Goal: Transaction & Acquisition: Purchase product/service

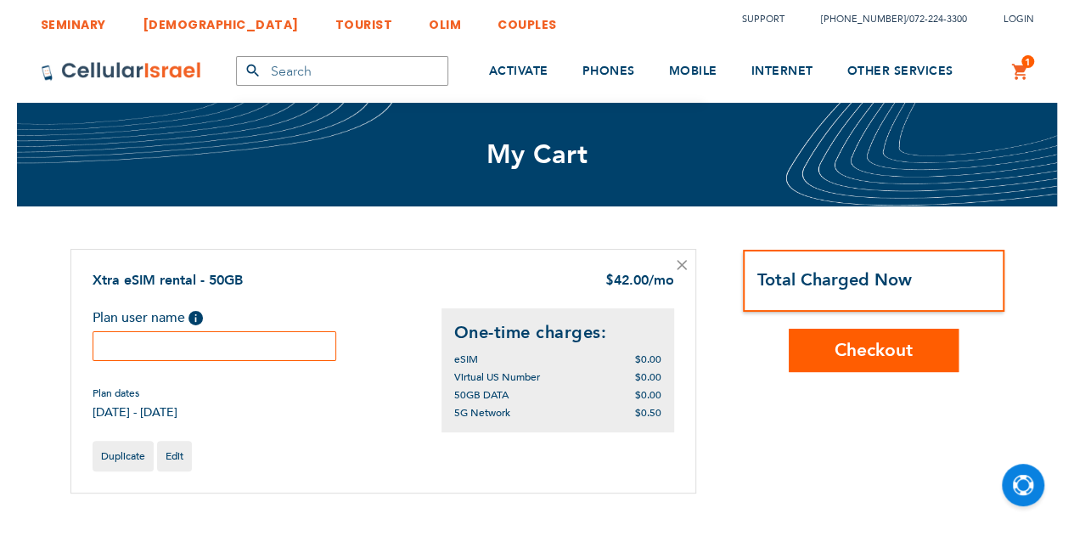
scroll to position [170, 0]
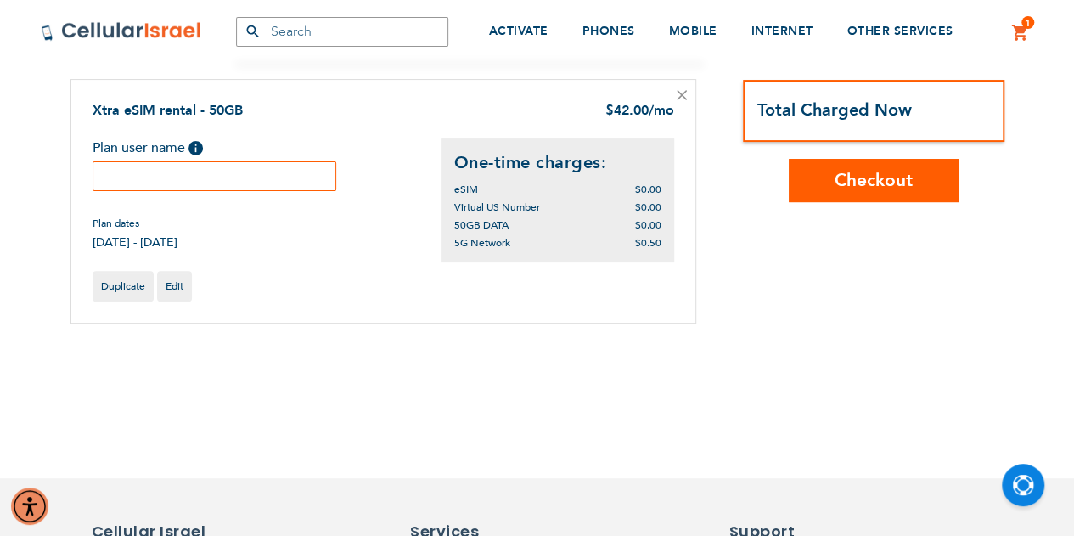
click at [126, 167] on input "text" at bounding box center [215, 176] width 245 height 30
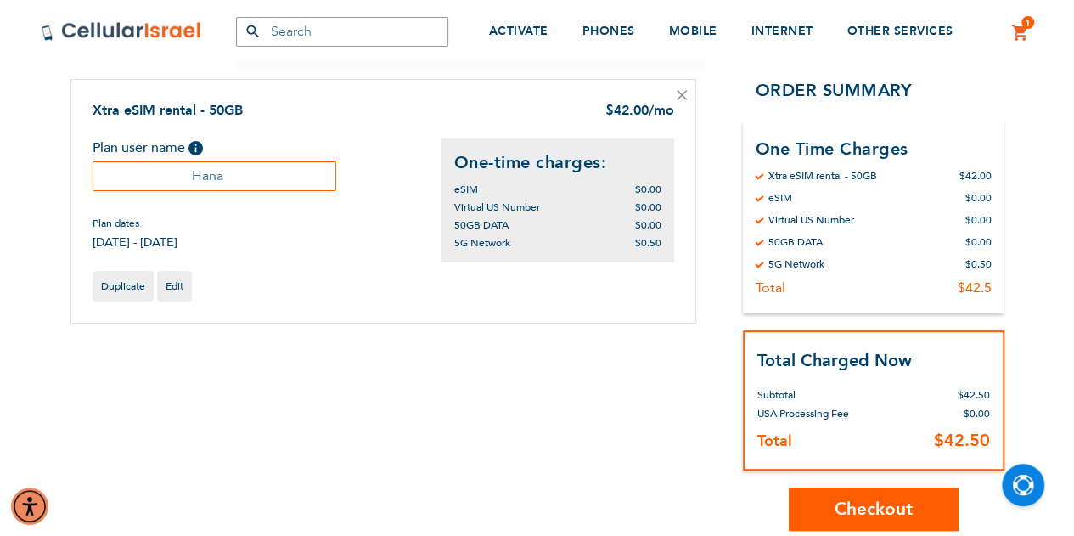
type input "Hana"
drag, startPoint x: 557, startPoint y: 228, endPoint x: 606, endPoint y: 237, distance: 50.0
click at [606, 237] on div "One-time charges: eSIM $0.00 $0.00 $0.00" at bounding box center [557, 200] width 233 height 124
click at [608, 290] on div "Duplicate Edit" at bounding box center [384, 286] width 582 height 31
drag, startPoint x: 459, startPoint y: 208, endPoint x: 556, endPoint y: 232, distance: 99.7
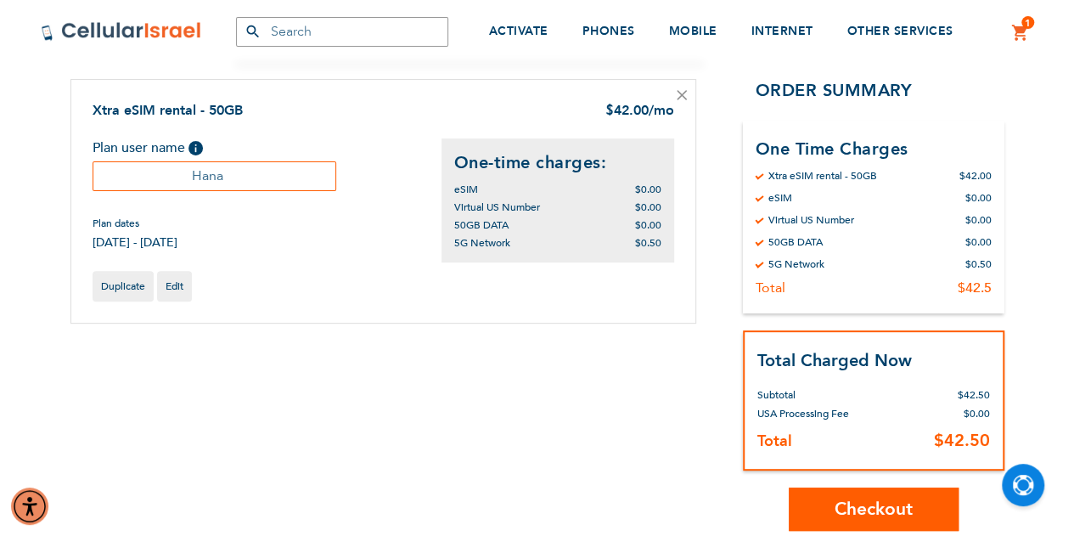
click at [556, 232] on div "One-time charges: eSIM $0.00 $0.00 $0.00" at bounding box center [557, 200] width 233 height 124
click at [554, 280] on div "Duplicate Edit" at bounding box center [384, 286] width 582 height 31
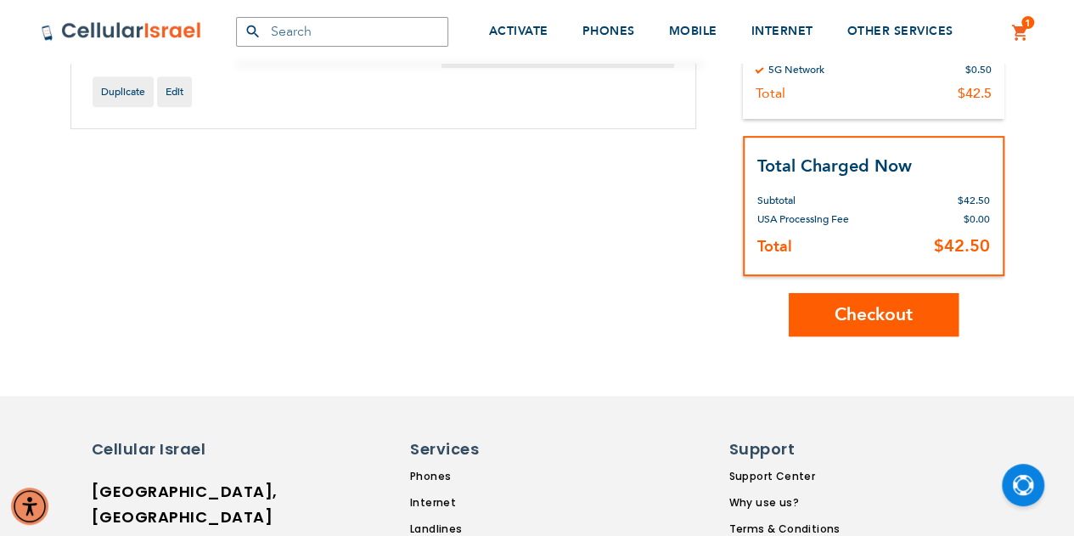
scroll to position [424, 0]
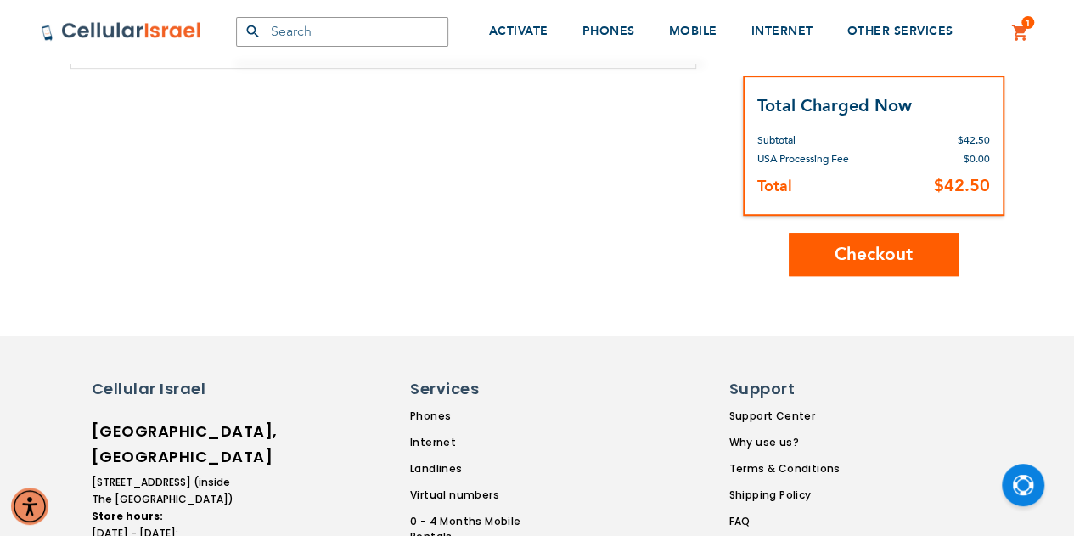
click at [842, 252] on span "Checkout" at bounding box center [874, 254] width 78 height 25
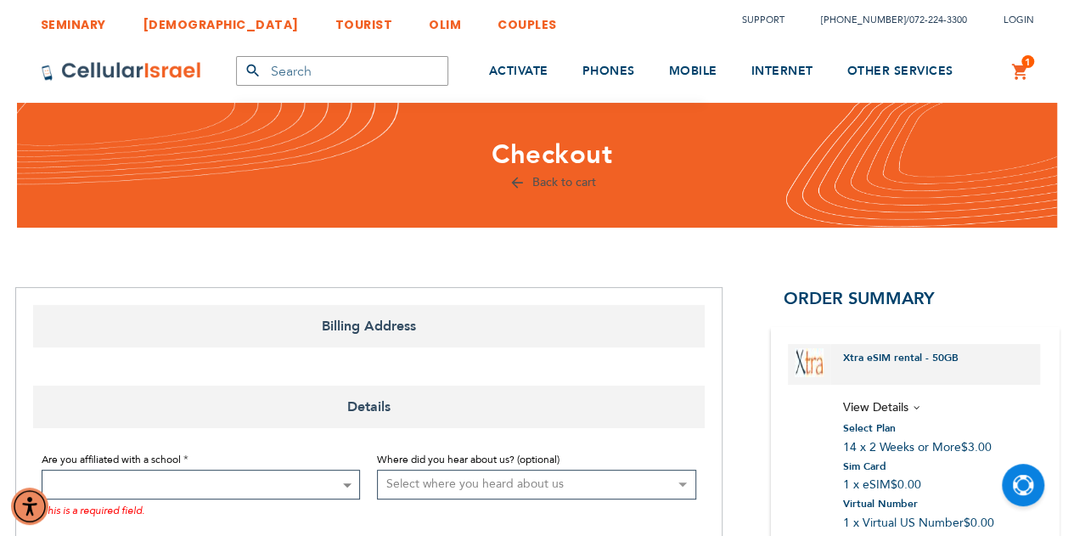
select select "US"
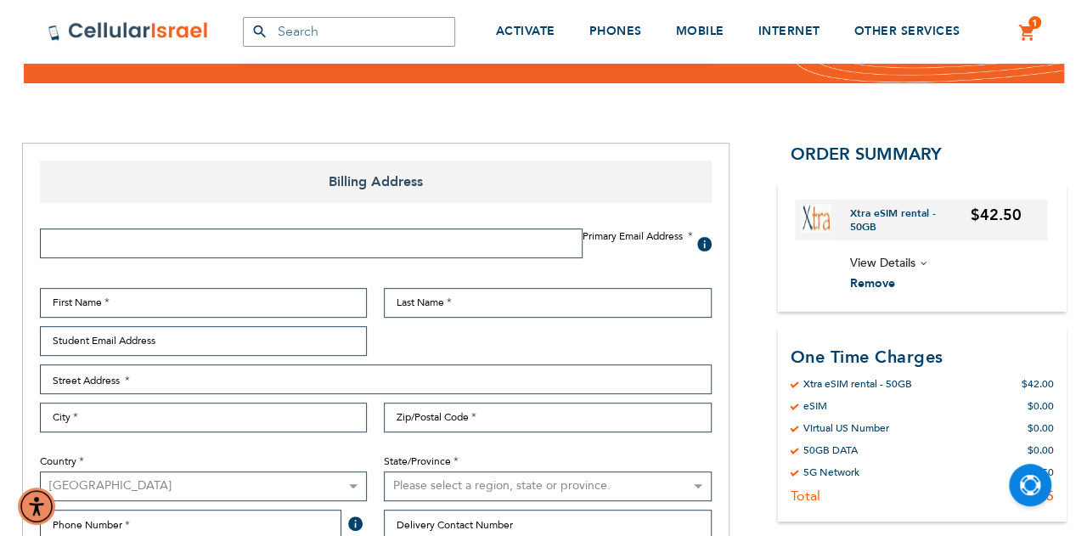
scroll to position [255, 0]
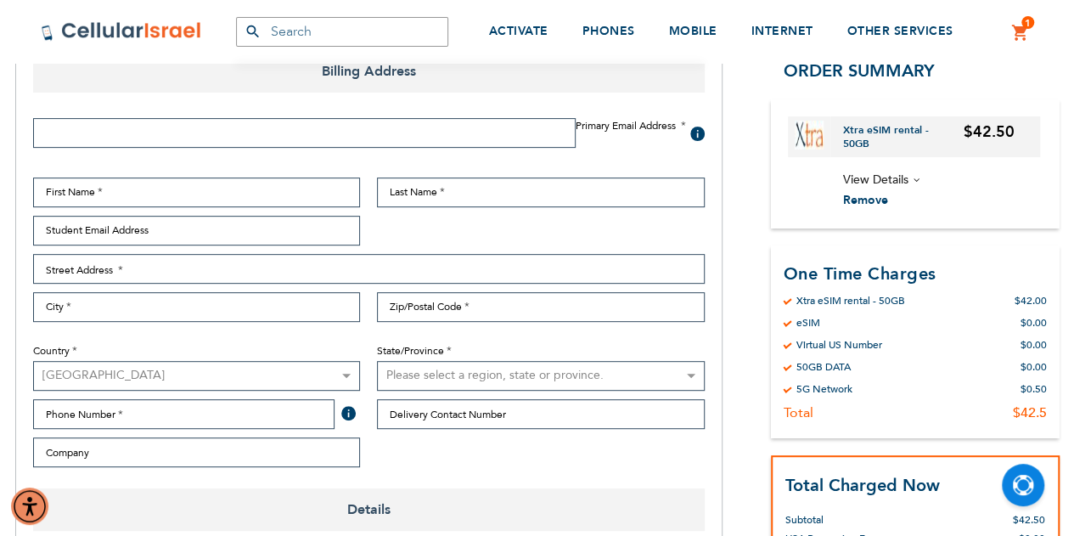
click at [195, 132] on input "Email Address" at bounding box center [304, 133] width 542 height 30
type input "[EMAIL_ADDRESS][DOMAIN_NAME]"
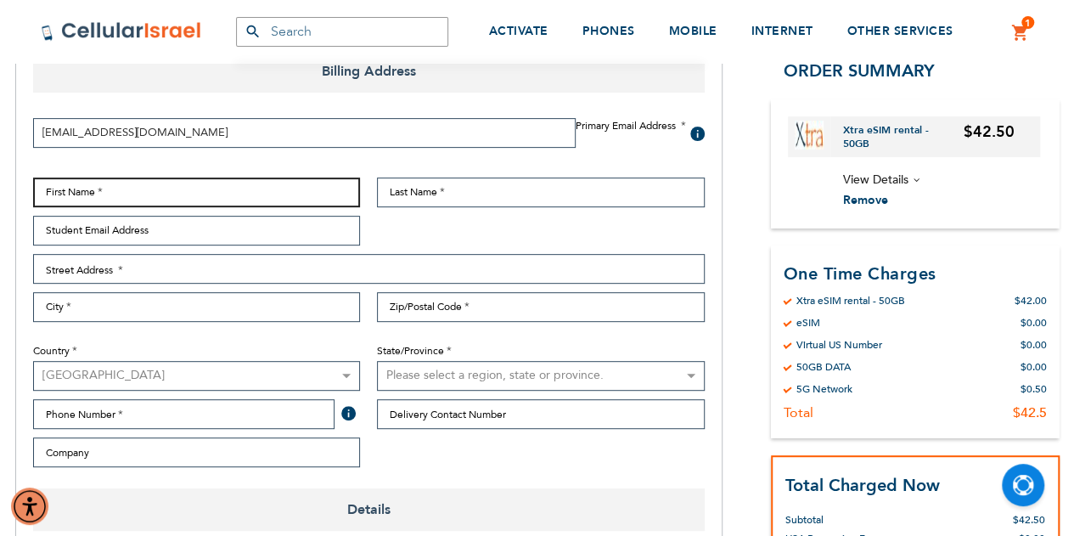
click at [104, 194] on input "First Name" at bounding box center [197, 192] width 328 height 30
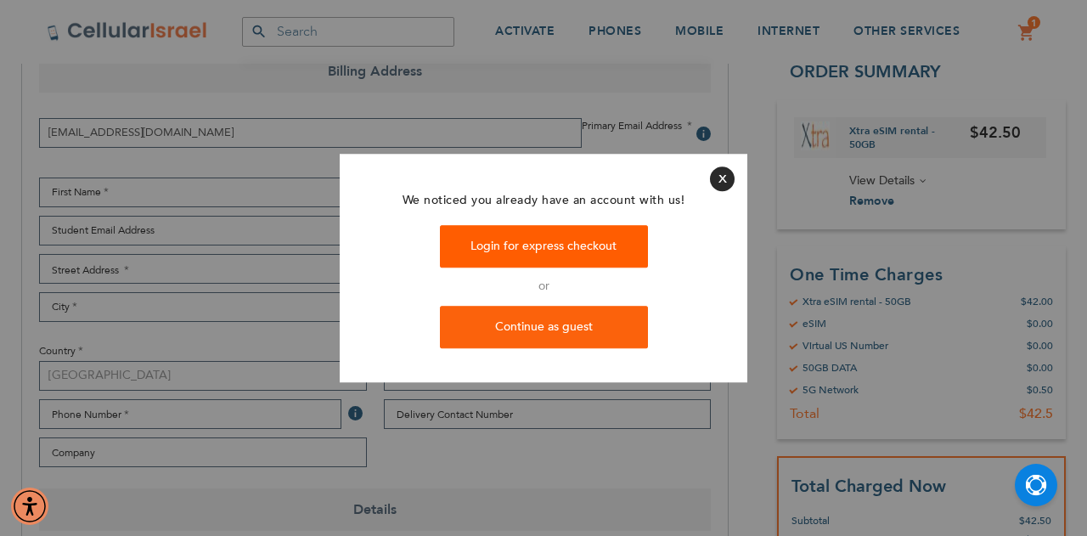
click at [601, 240] on link "Login for express checkout" at bounding box center [544, 247] width 208 height 42
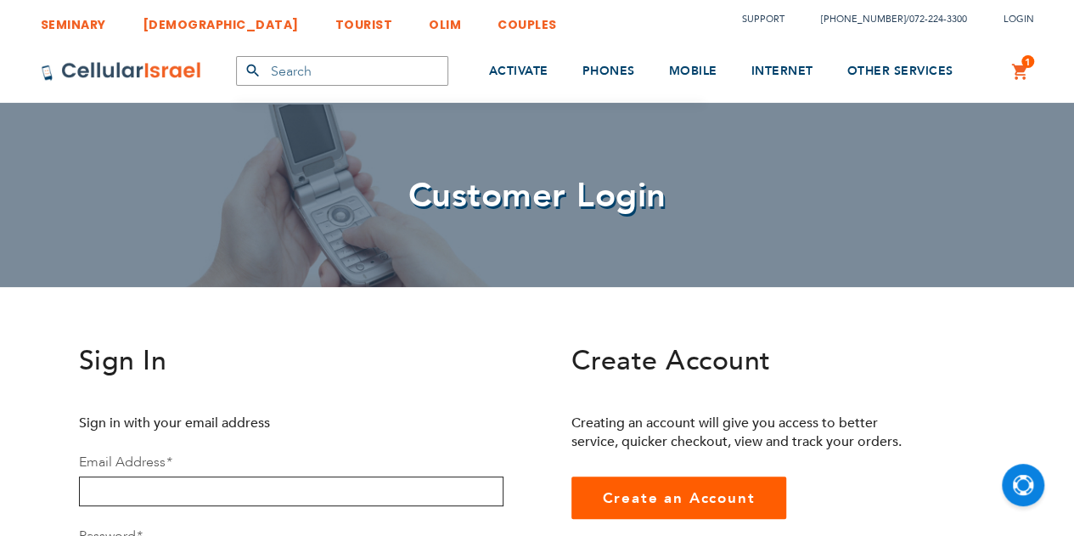
click at [215, 486] on input "email" at bounding box center [291, 491] width 424 height 30
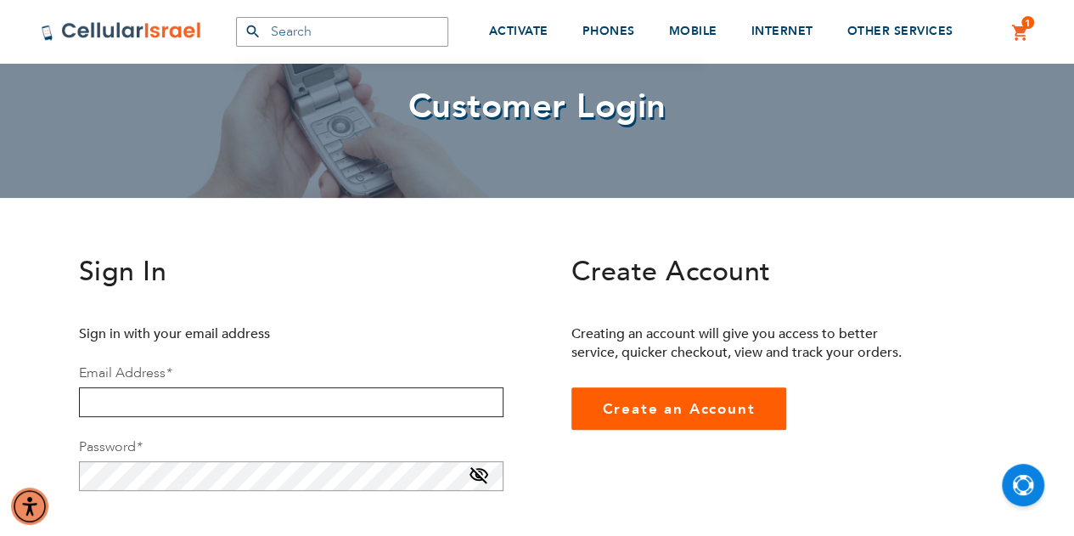
scroll to position [170, 0]
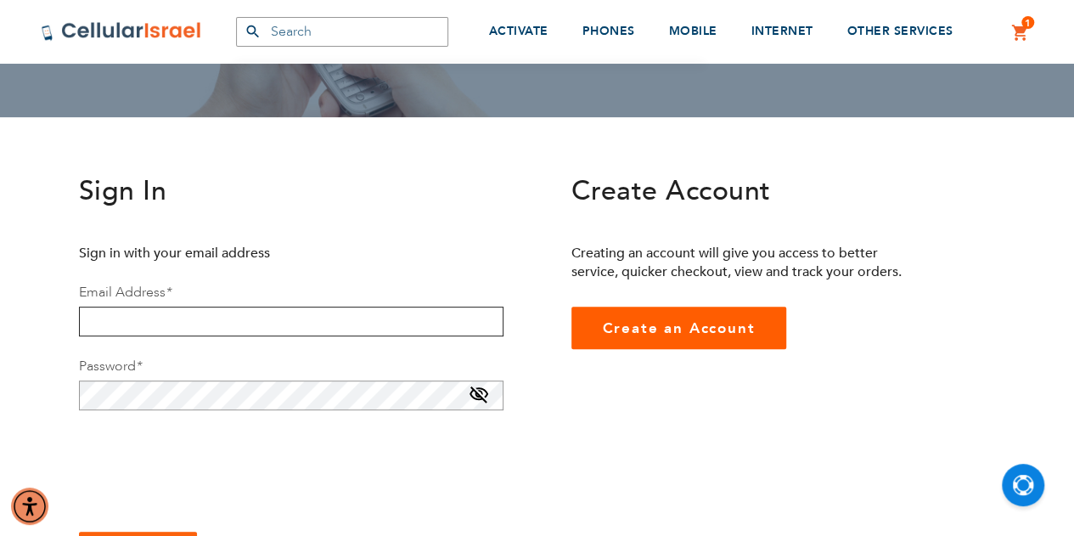
click at [214, 318] on input "email" at bounding box center [291, 321] width 424 height 30
click at [214, 321] on input "email" at bounding box center [291, 321] width 424 height 30
type input "jkabalkin@gmail.com"
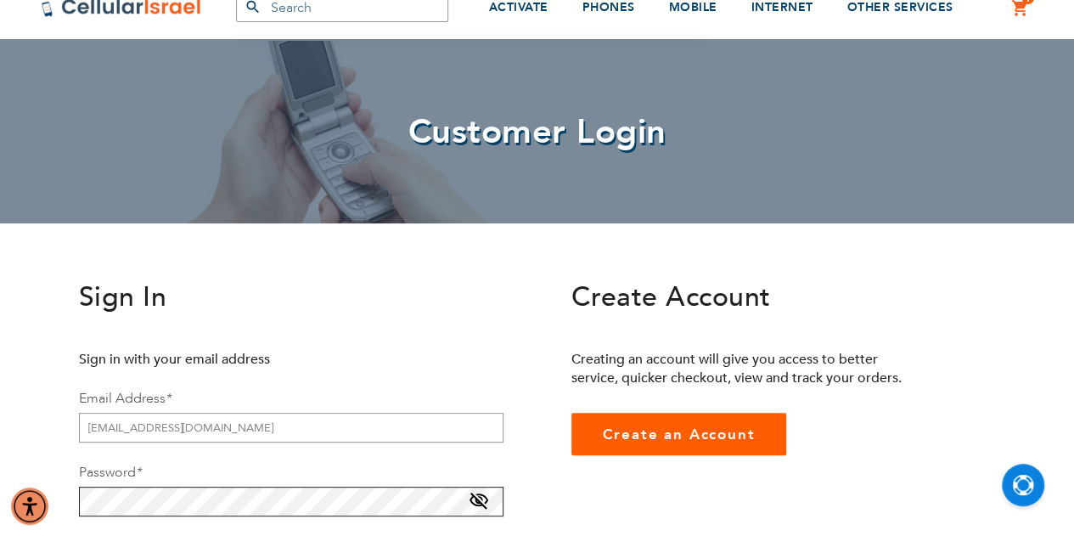
scroll to position [0, 0]
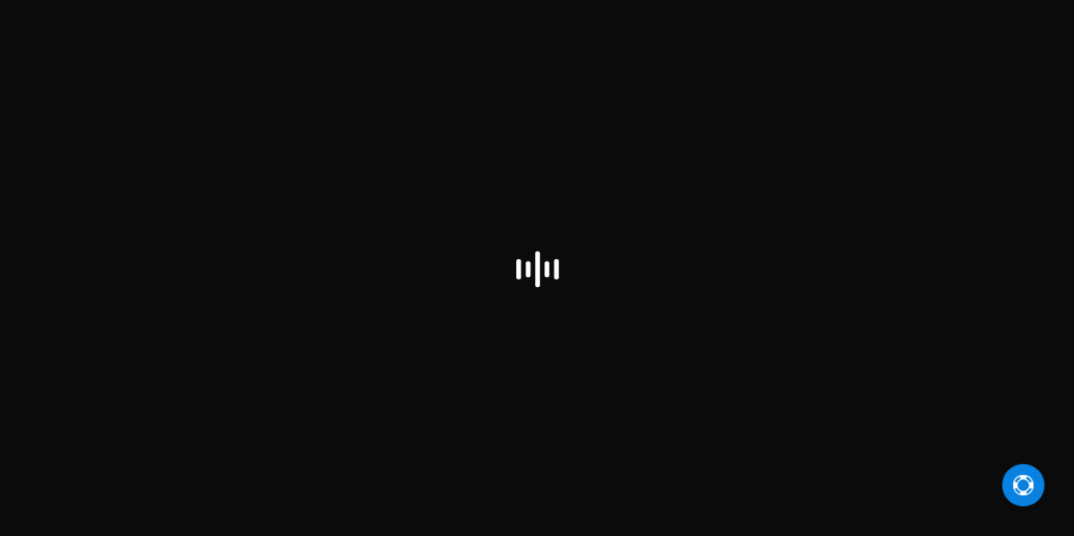
scroll to position [255, 0]
select select "US"
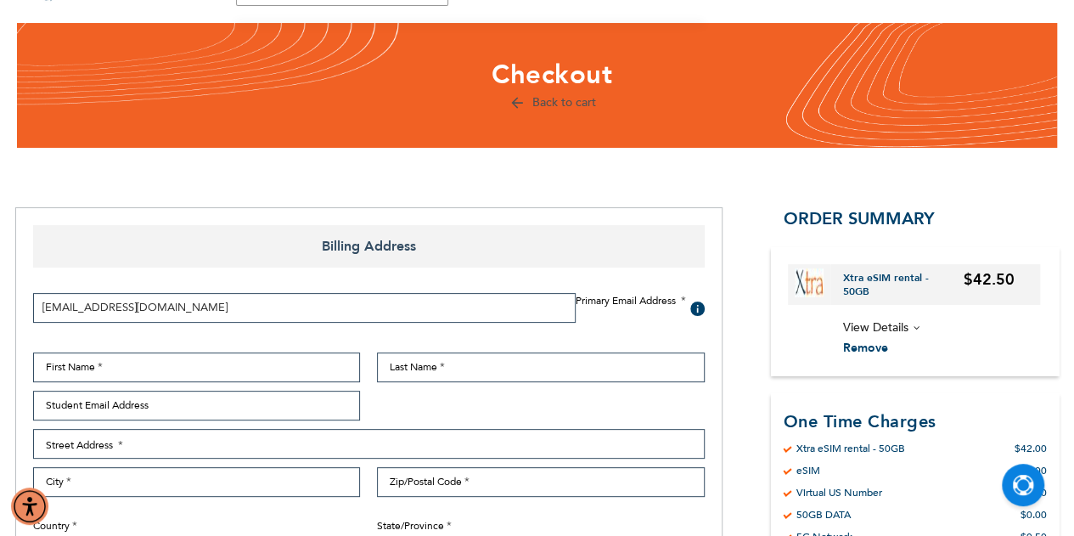
scroll to position [170, 0]
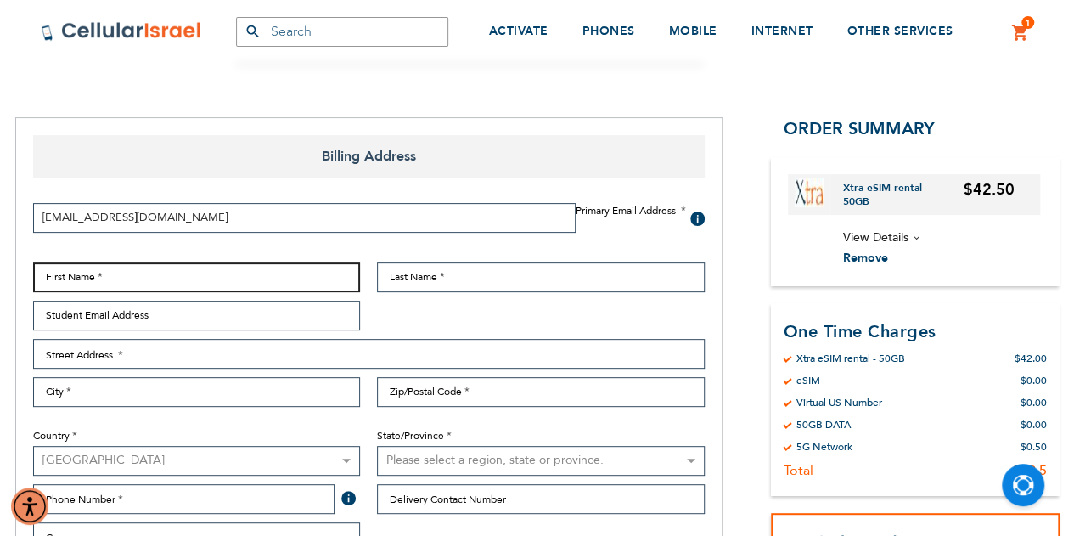
click at [153, 271] on input "First Name" at bounding box center [197, 277] width 328 height 30
type input "[PERSON_NAME]"
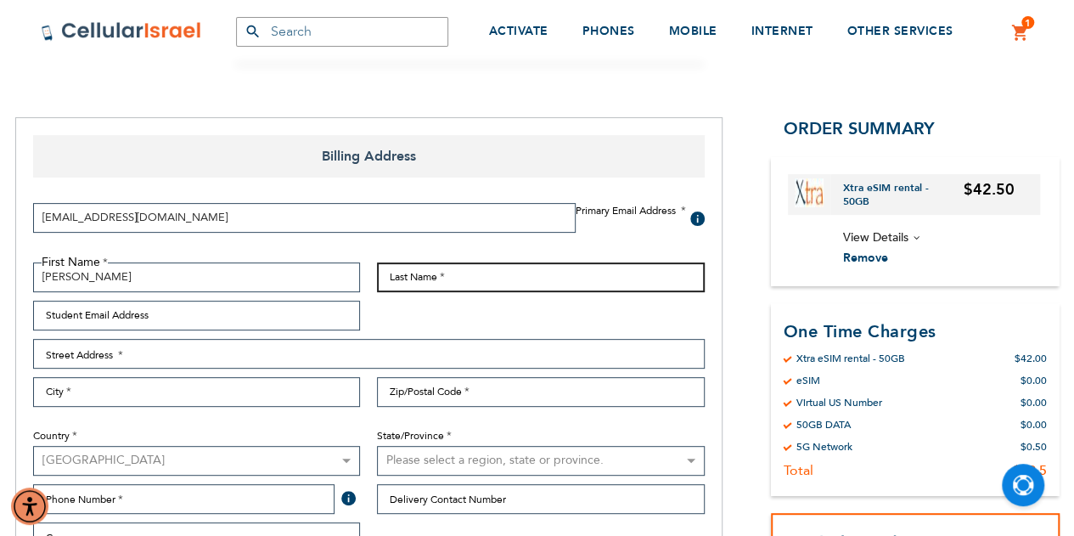
type input "kabalkin"
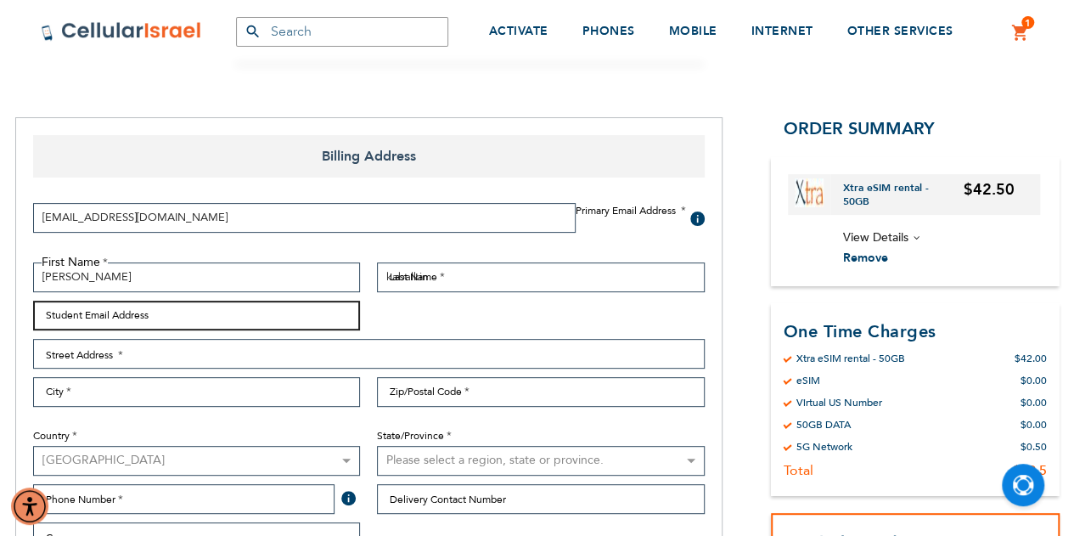
type input "[EMAIL_ADDRESS][DOMAIN_NAME]"
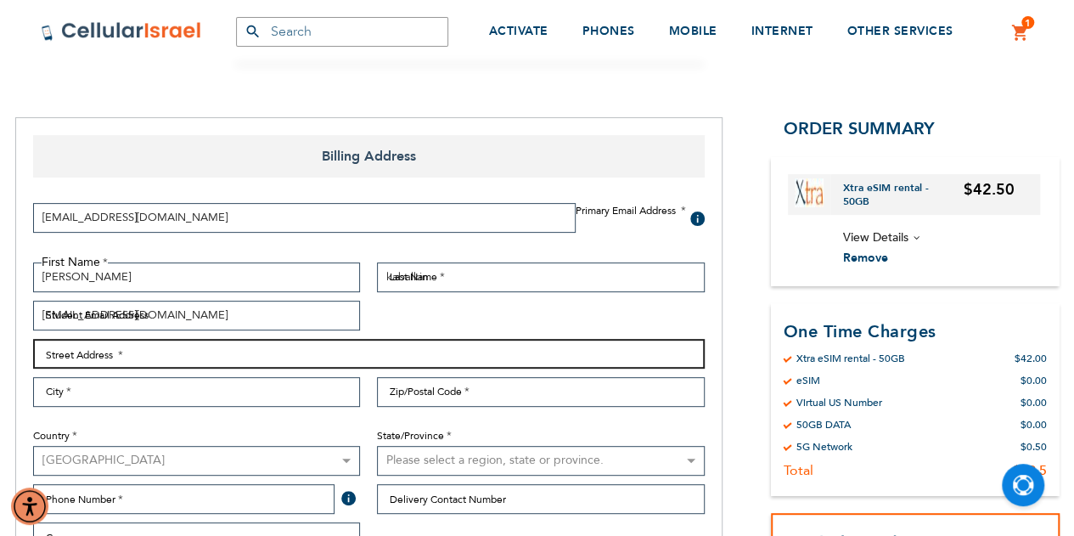
type input "115 Colony Cir"
type input "Lakewood"
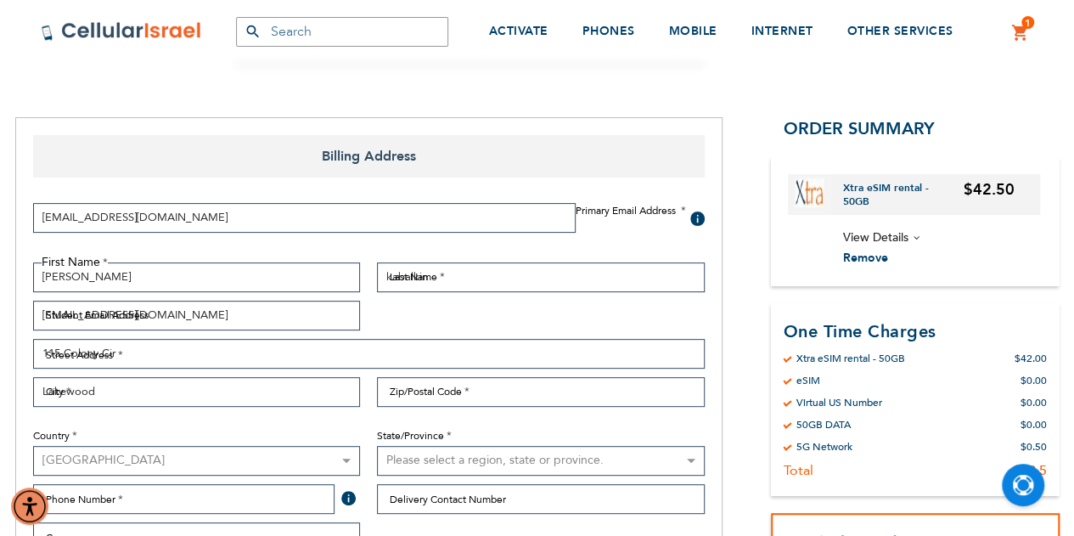
type input "08701-1403"
select select "41"
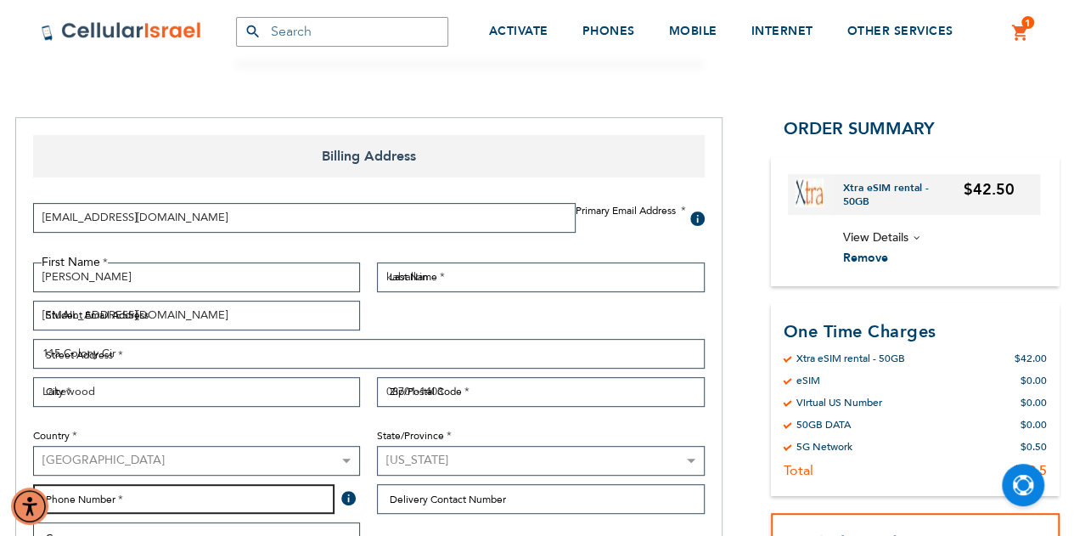
type input "9176855949"
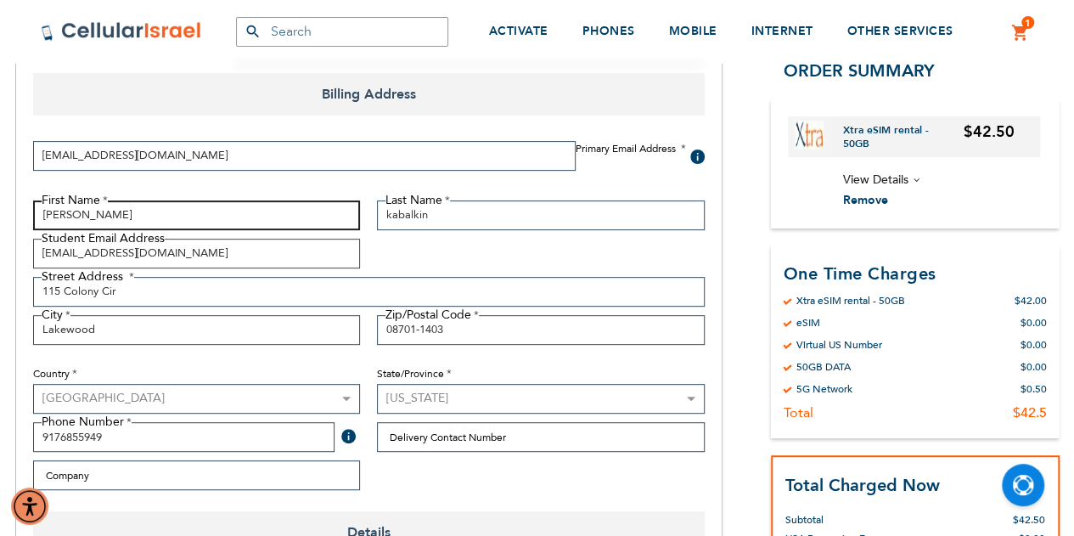
scroll to position [255, 0]
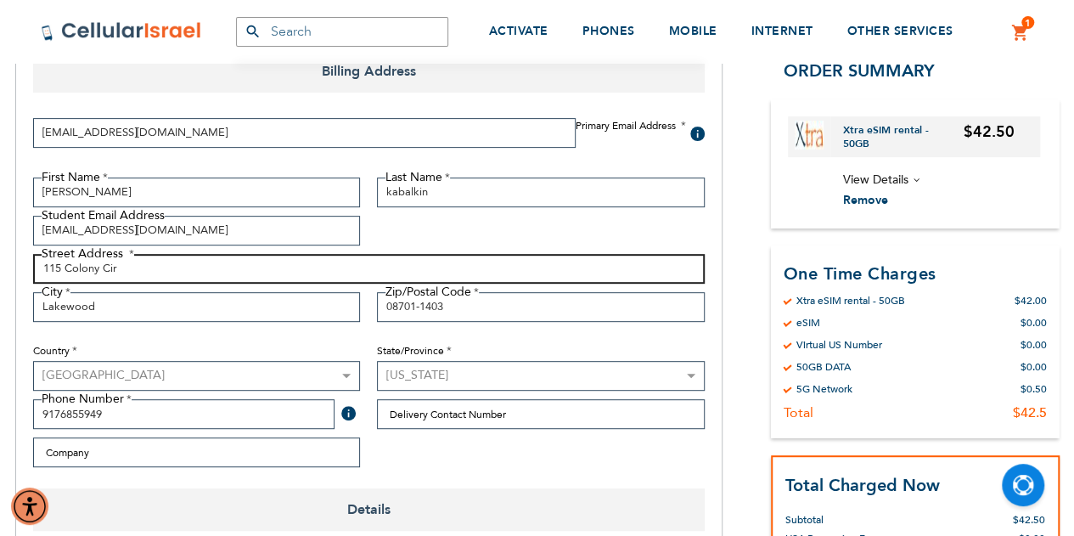
click at [137, 268] on input "115 Colony Cir" at bounding box center [369, 269] width 672 height 30
click at [136, 269] on input "115 Colony Cir" at bounding box center [369, 269] width 672 height 30
drag, startPoint x: 136, startPoint y: 269, endPoint x: 49, endPoint y: 270, distance: 86.6
click at [49, 270] on input "115 Colony Cir" at bounding box center [369, 269] width 672 height 30
type input "986 east 19th st"
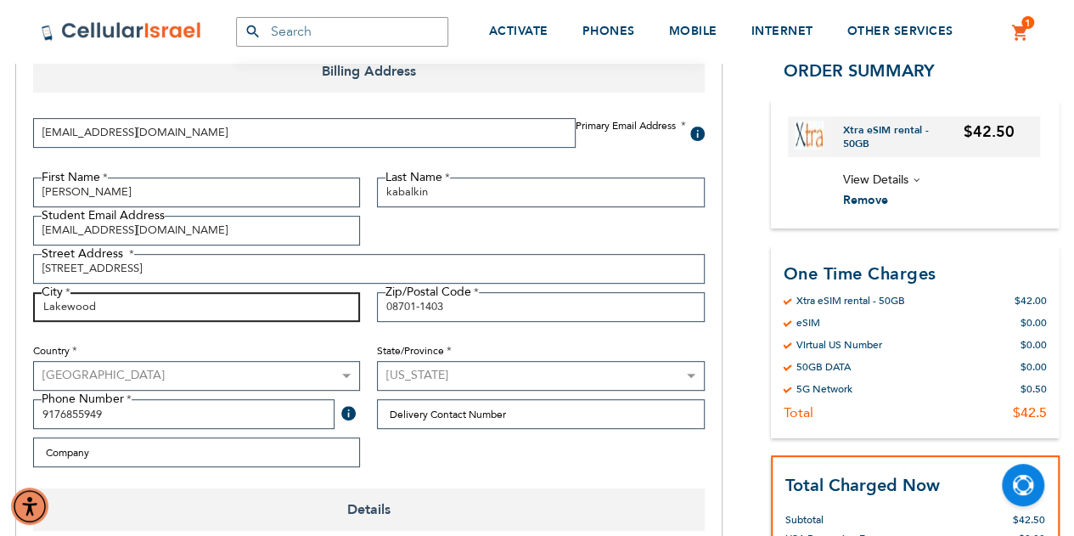
drag, startPoint x: 129, startPoint y: 306, endPoint x: -19, endPoint y: 306, distance: 147.7
type input "brooklyn"
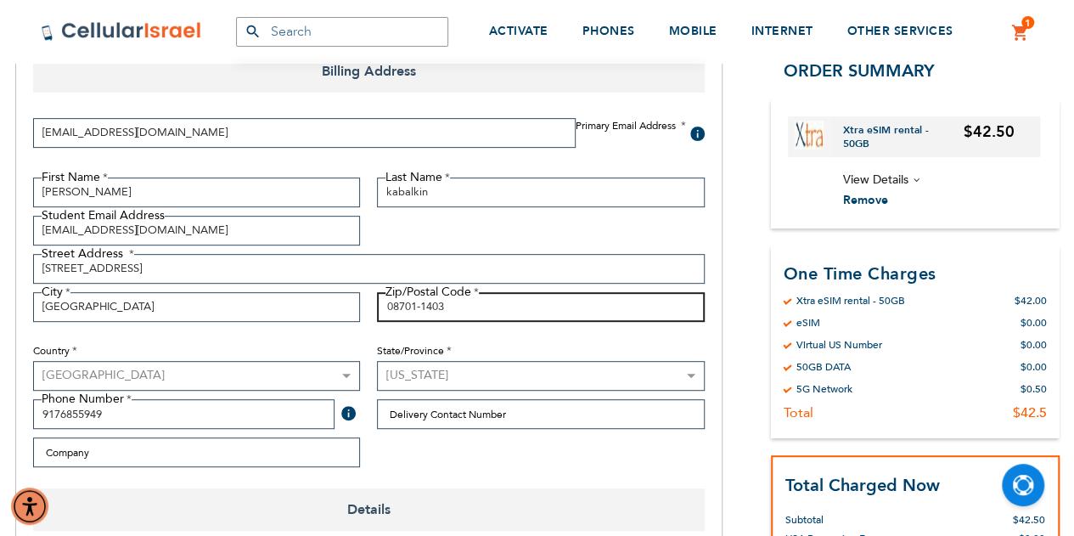
drag, startPoint x: 483, startPoint y: 303, endPoint x: 372, endPoint y: 310, distance: 111.4
click at [372, 310] on div "Zip/Postal Code 08701-1403" at bounding box center [540, 307] width 345 height 30
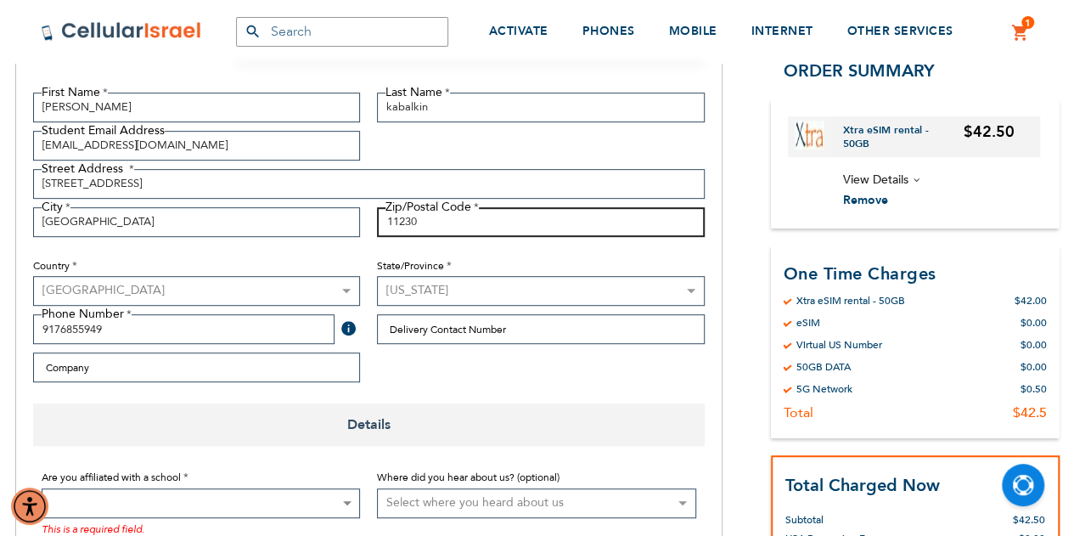
type input "11230"
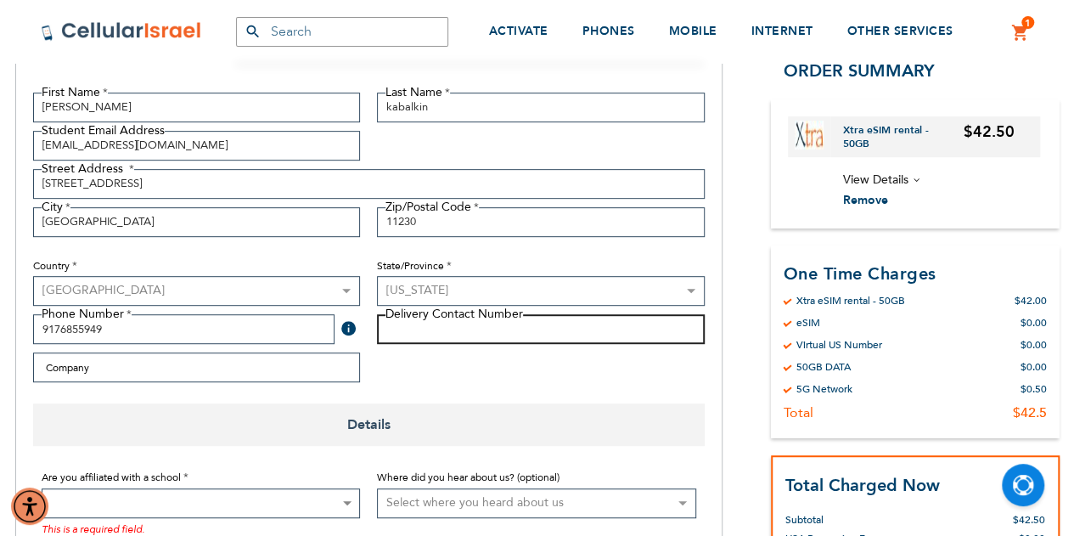
click at [447, 325] on input "Delivery Contact Number" at bounding box center [541, 329] width 328 height 30
type input "9176855949"
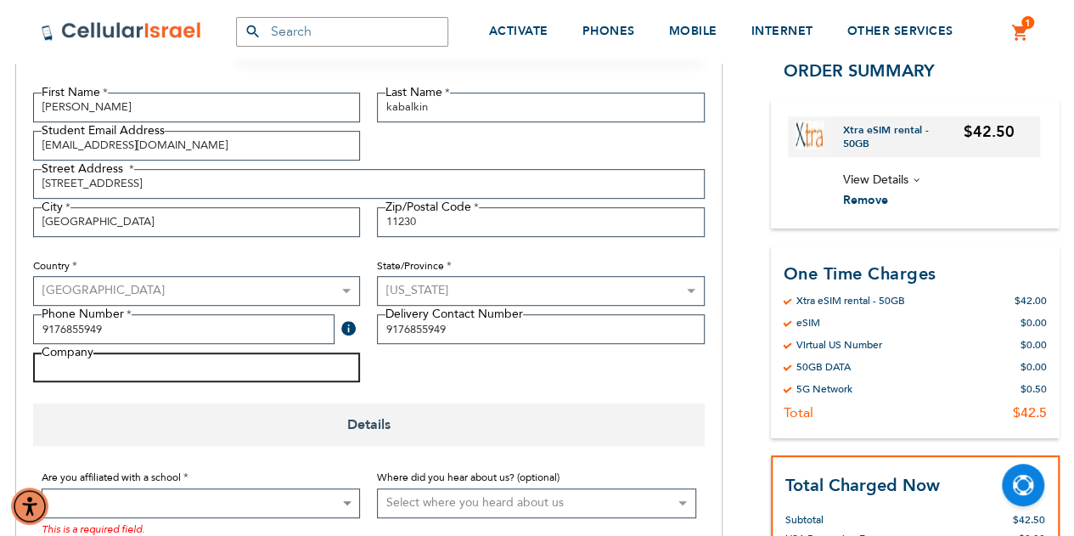
click at [110, 379] on input "Company" at bounding box center [197, 367] width 328 height 30
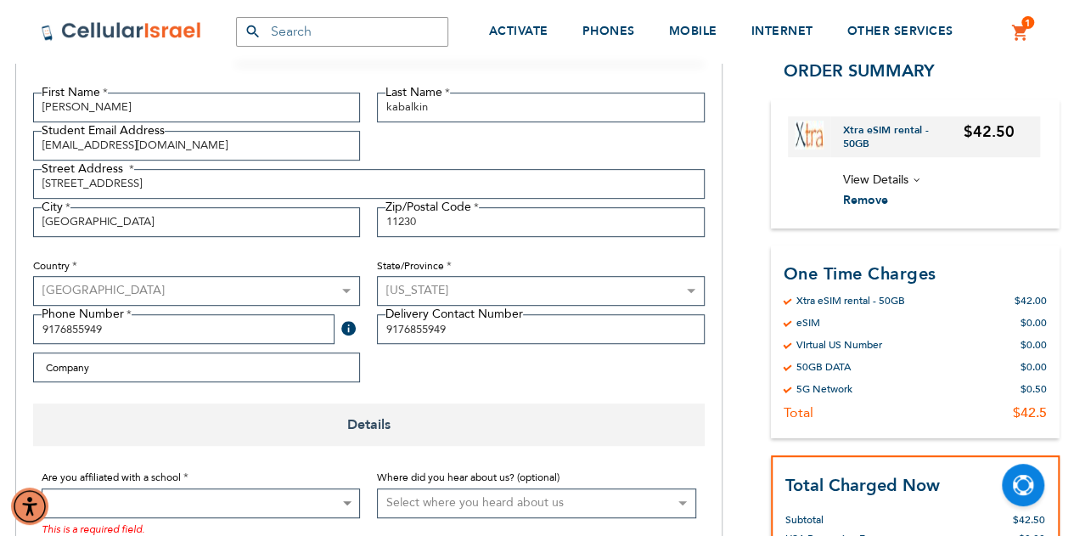
click at [370, 389] on fieldset "First Name joel Last Name kabalkin Student Email Address jkabalkin@gmail.com St…" at bounding box center [369, 242] width 689 height 299
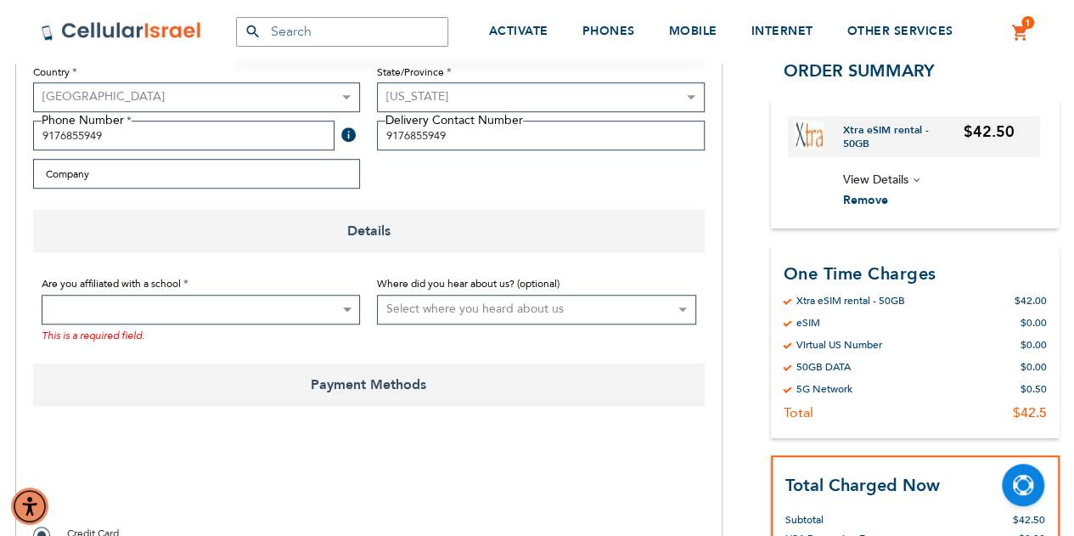
scroll to position [509, 0]
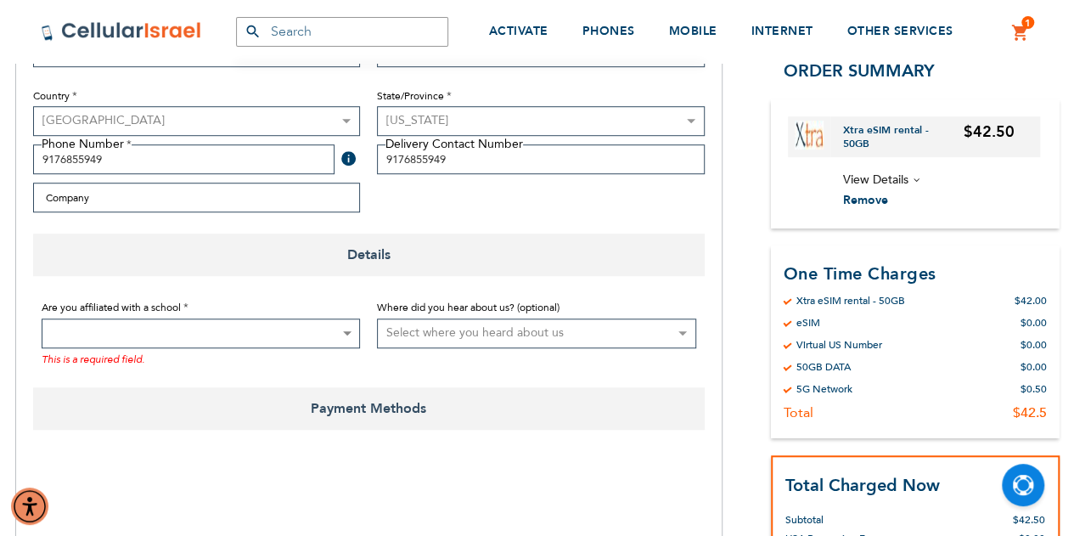
click at [294, 334] on span at bounding box center [201, 333] width 319 height 30
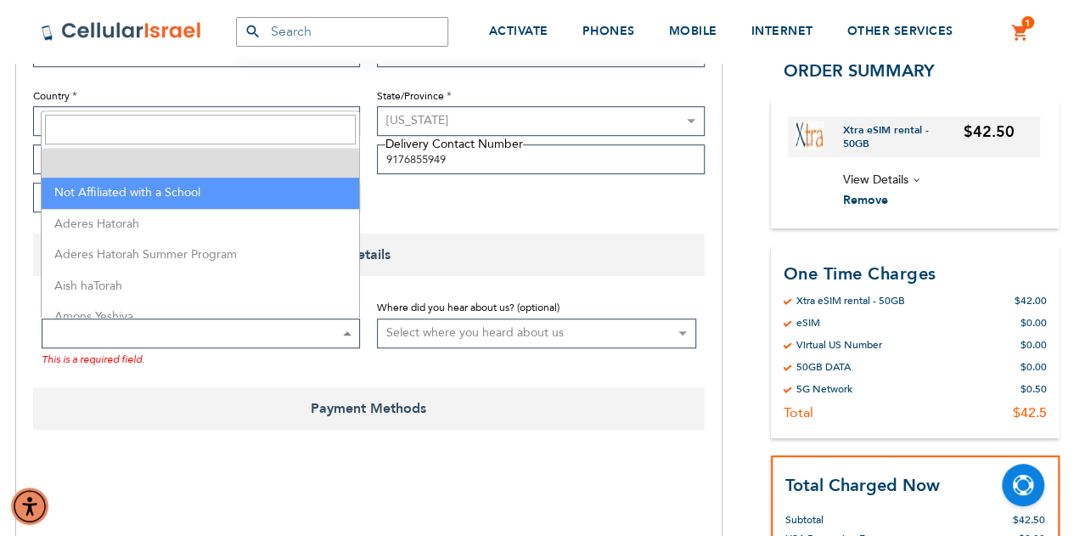
select select "199"
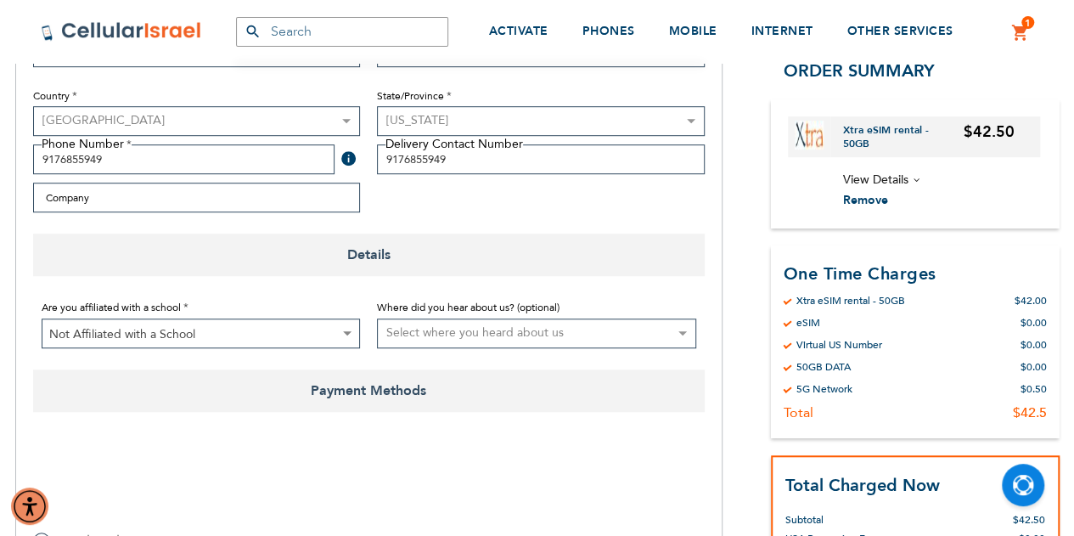
click at [614, 326] on select "Select where you heard about us Existing Customer Friend Other School/Group BP …" at bounding box center [536, 333] width 319 height 30
select select "2"
click at [377, 318] on select "Select where you heard about us Existing Customer Friend Other School/Group BP …" at bounding box center [536, 333] width 319 height 30
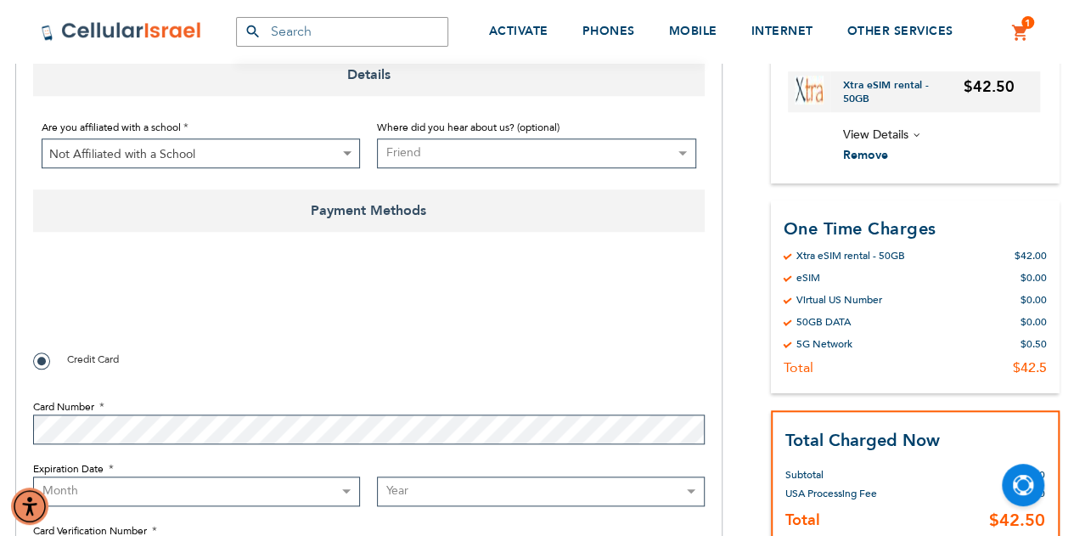
scroll to position [764, 0]
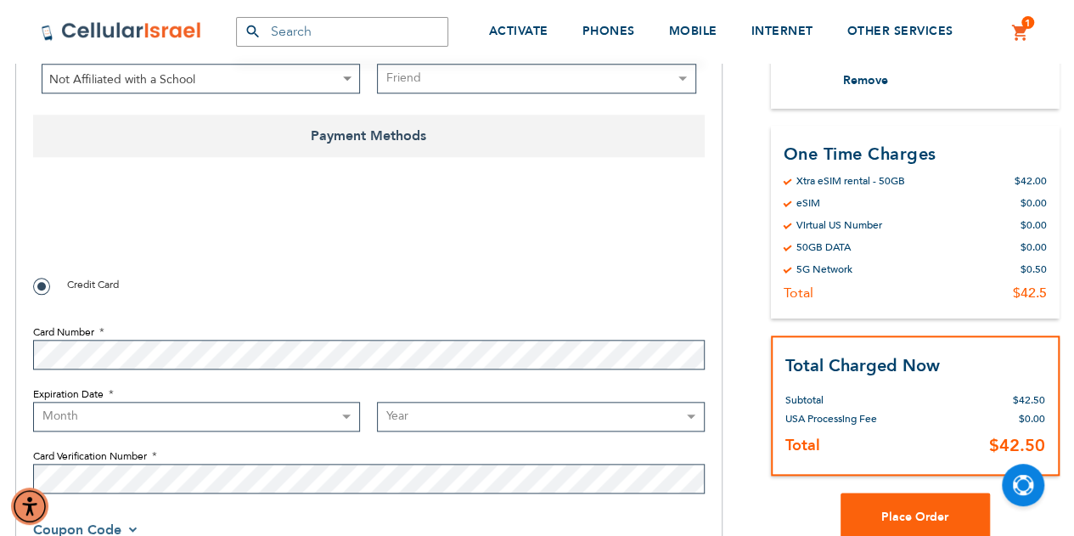
checkbox input "true"
select select "10"
select select "2026"
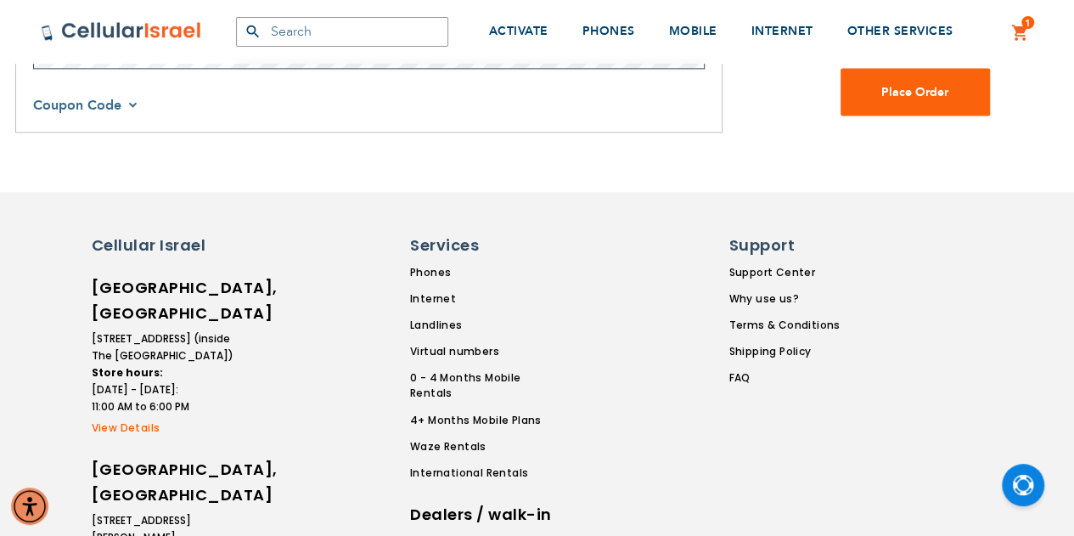
scroll to position [1019, 0]
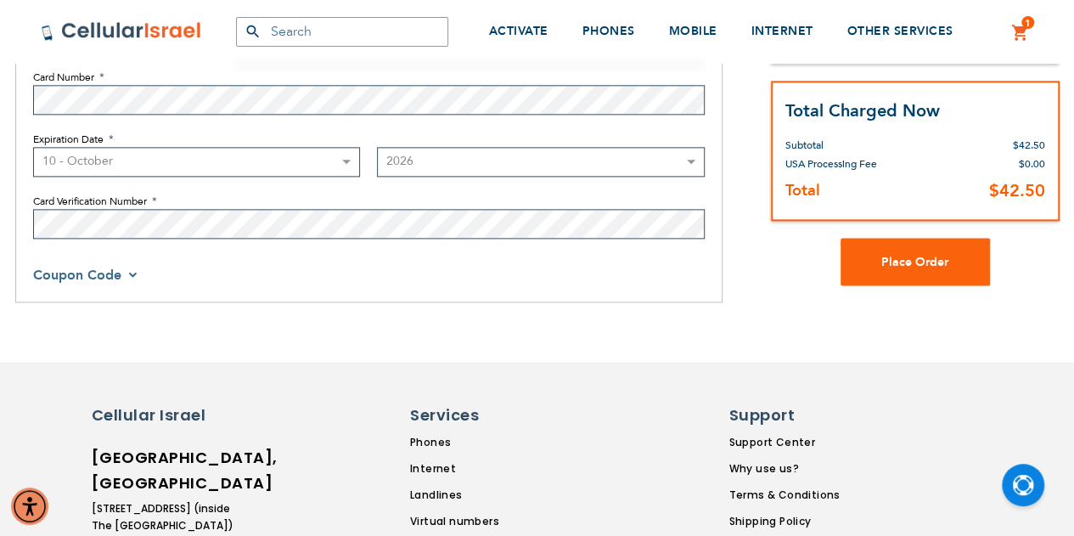
click at [105, 267] on span "Coupon Code" at bounding box center [77, 275] width 88 height 19
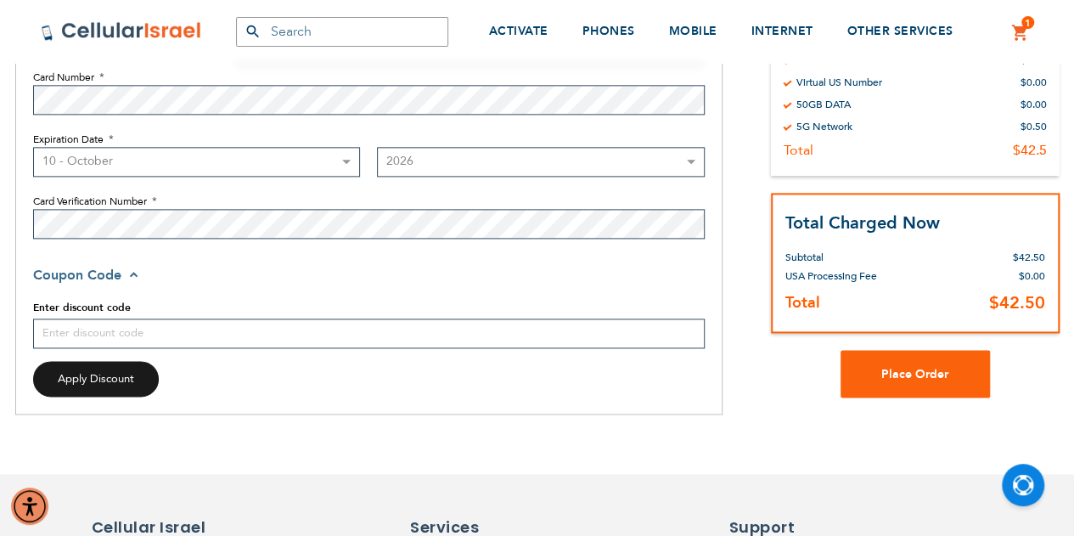
click at [131, 276] on span "Coupon Code" at bounding box center [88, 275] width 110 height 19
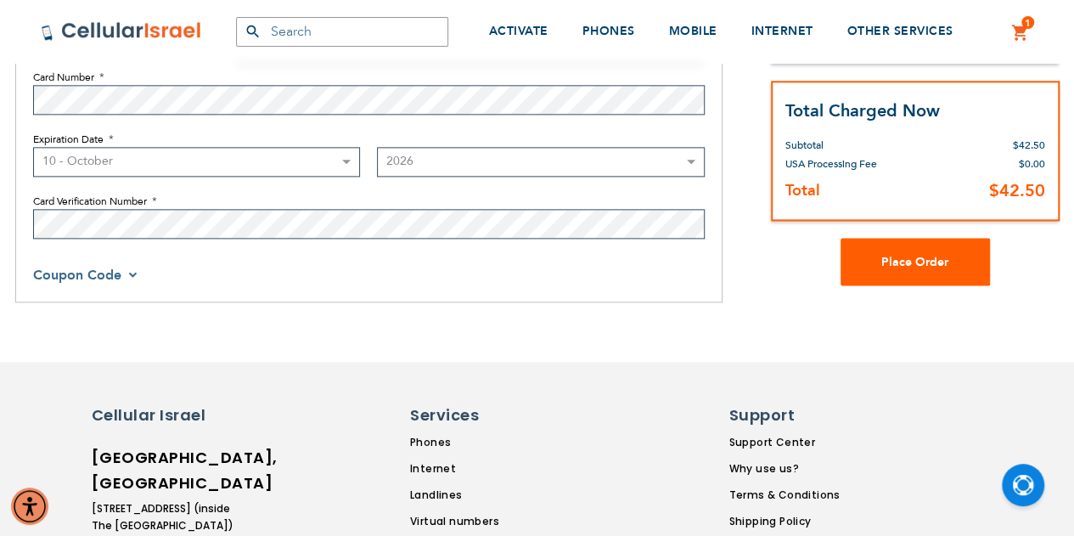
click at [942, 265] on span "Place Order" at bounding box center [914, 262] width 67 height 16
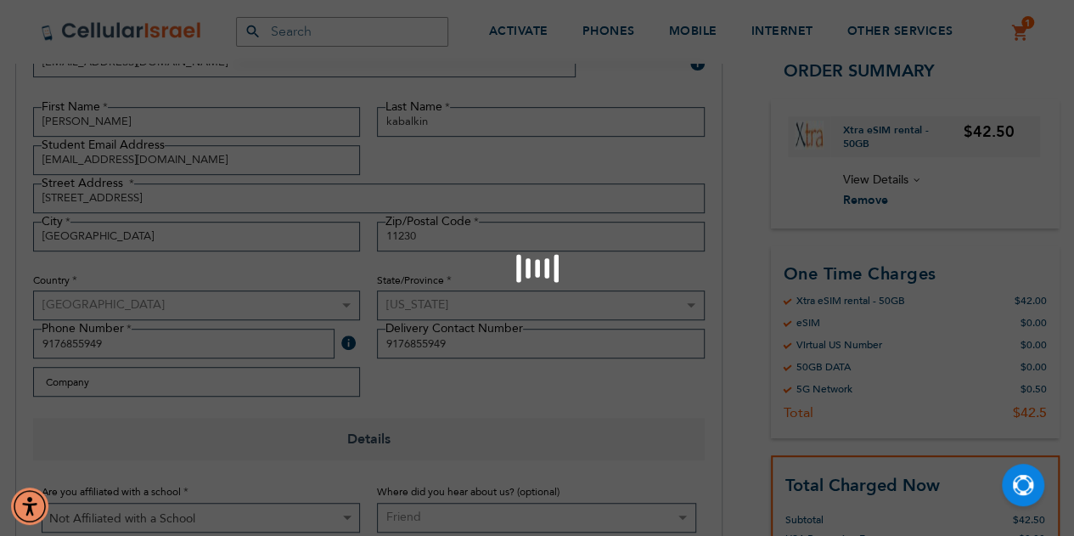
scroll to position [170, 0]
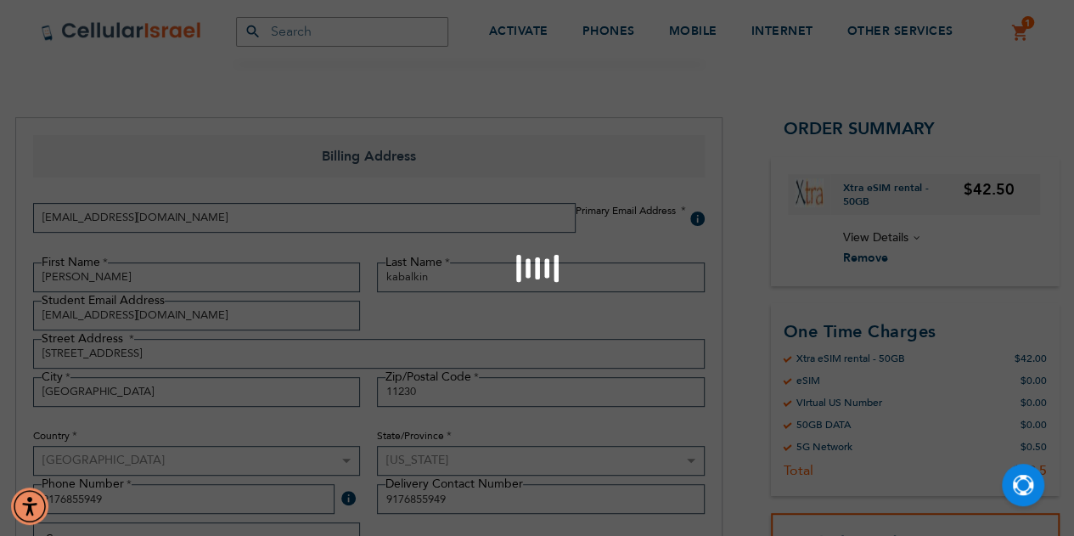
checkbox input "false"
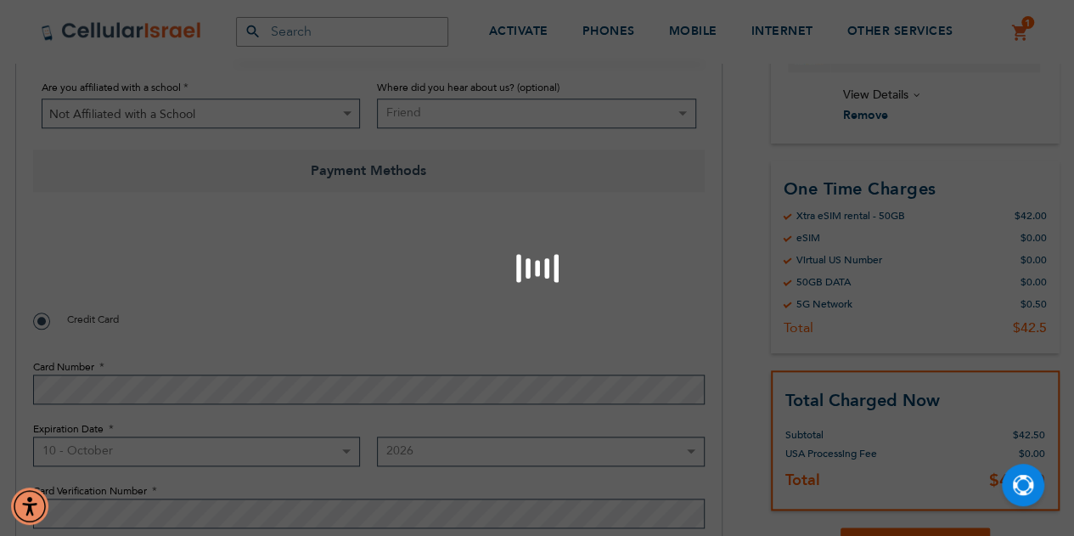
scroll to position [803, 0]
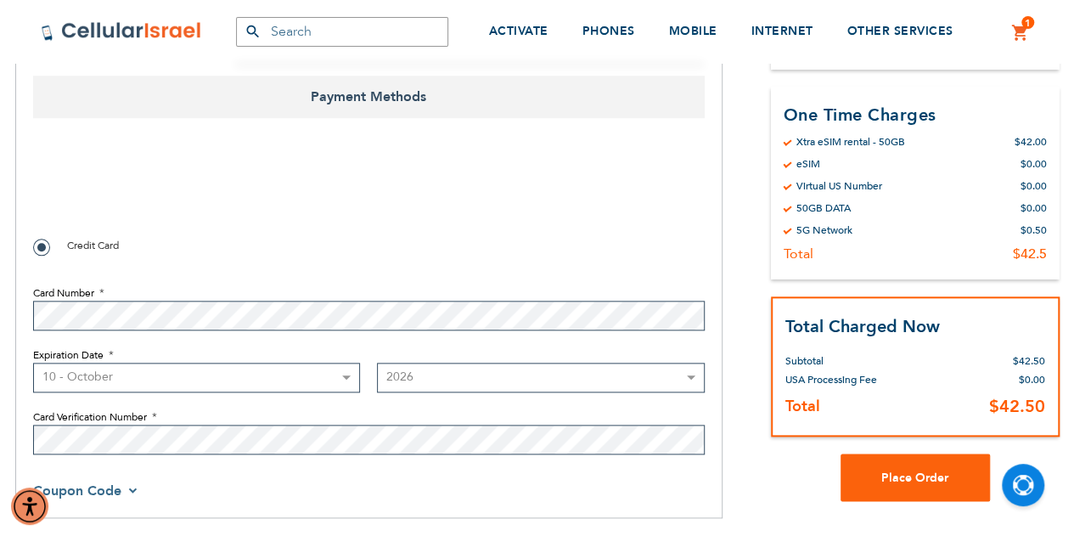
select select "3"
select select "2029"
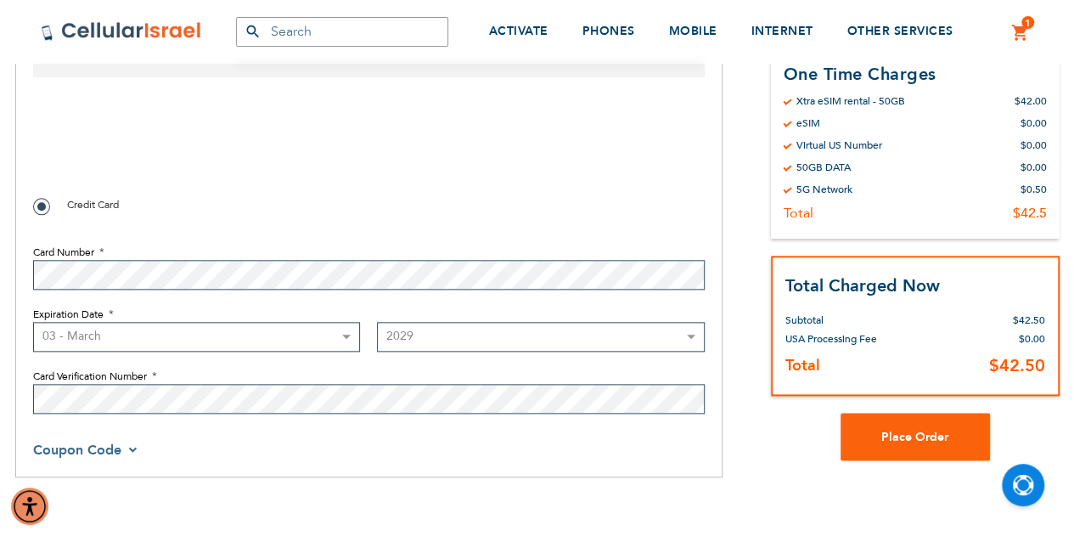
scroll to position [1058, 0]
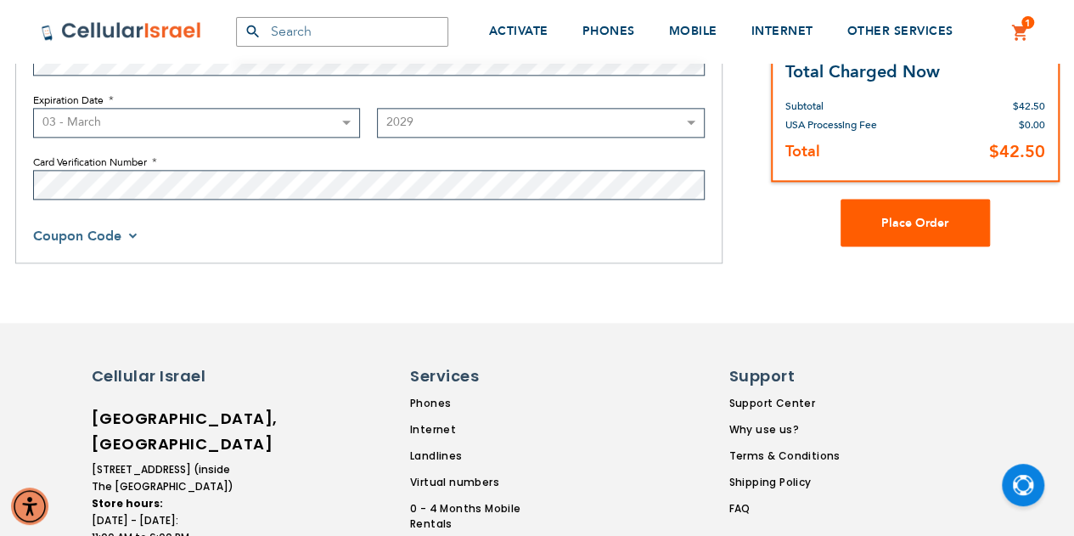
click at [900, 203] on button "Place Order" at bounding box center [914, 223] width 149 height 48
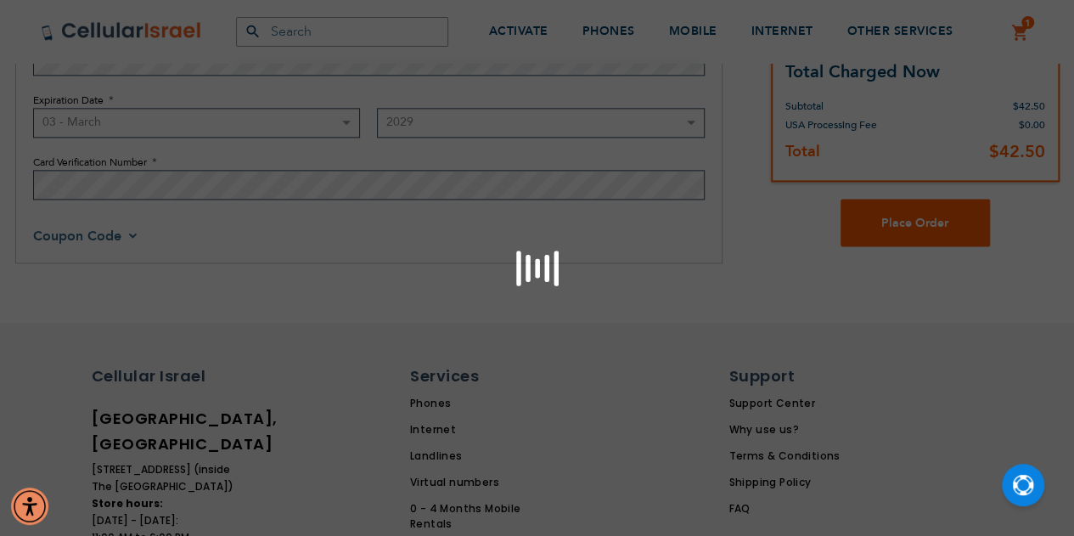
scroll to position [803, 0]
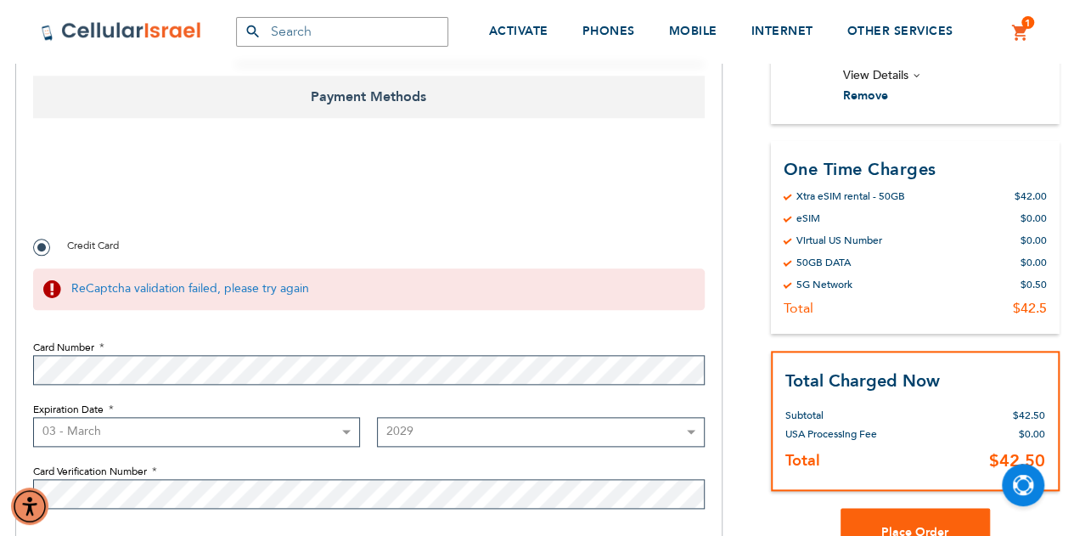
checkbox input "true"
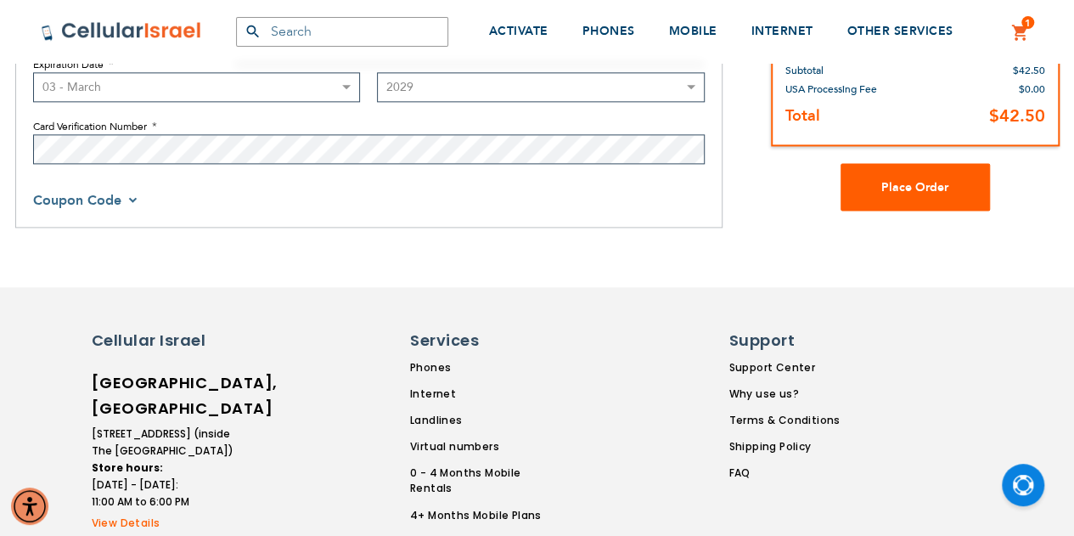
scroll to position [1088, 0]
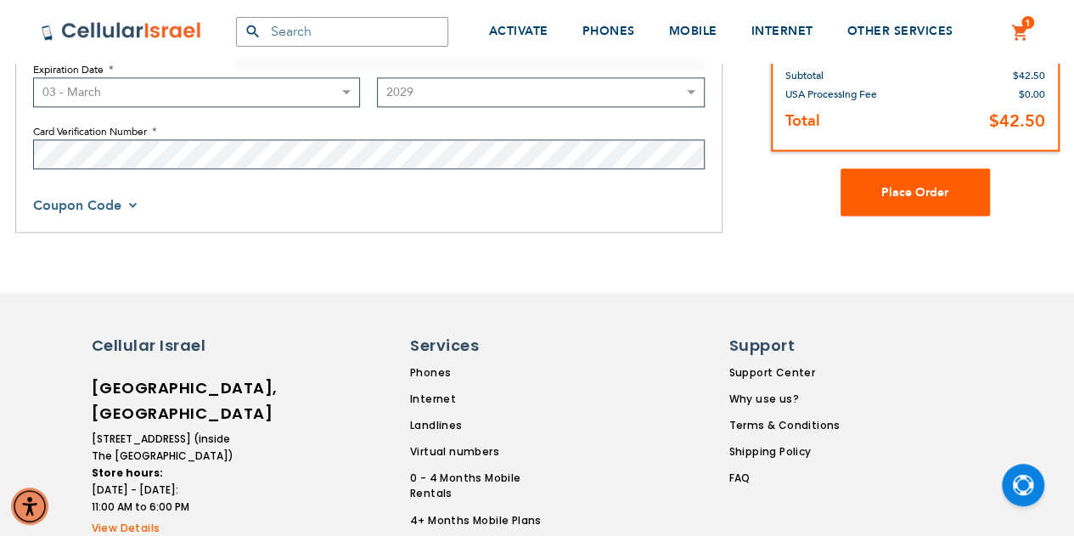
click at [888, 152] on div "Total Charged Now Order Summary Subtotal $42.50 USA Processing Fee $0.00 Deposi…" at bounding box center [915, 81] width 289 height 141
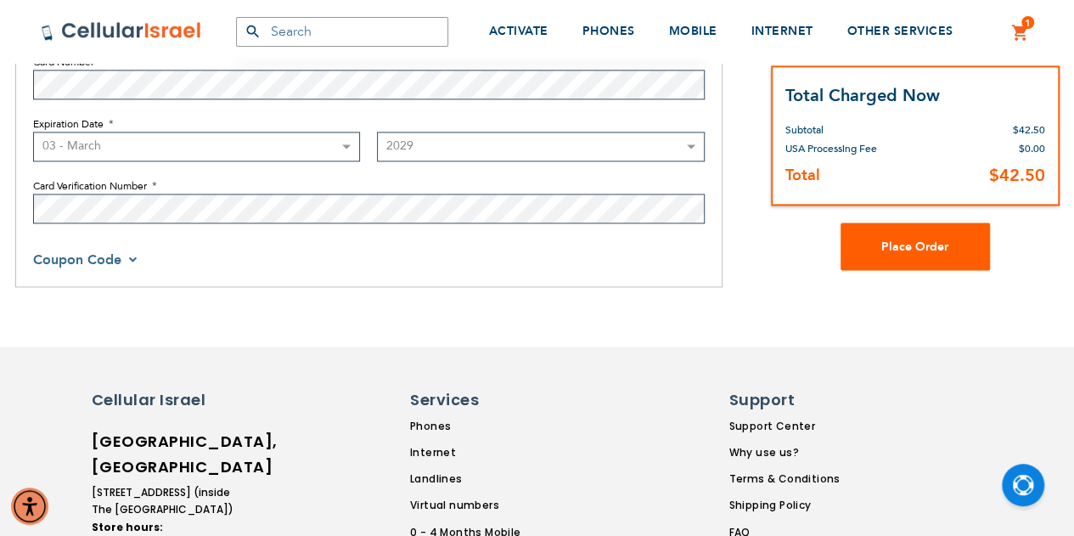
click at [897, 242] on span "Place Order" at bounding box center [914, 246] width 67 height 16
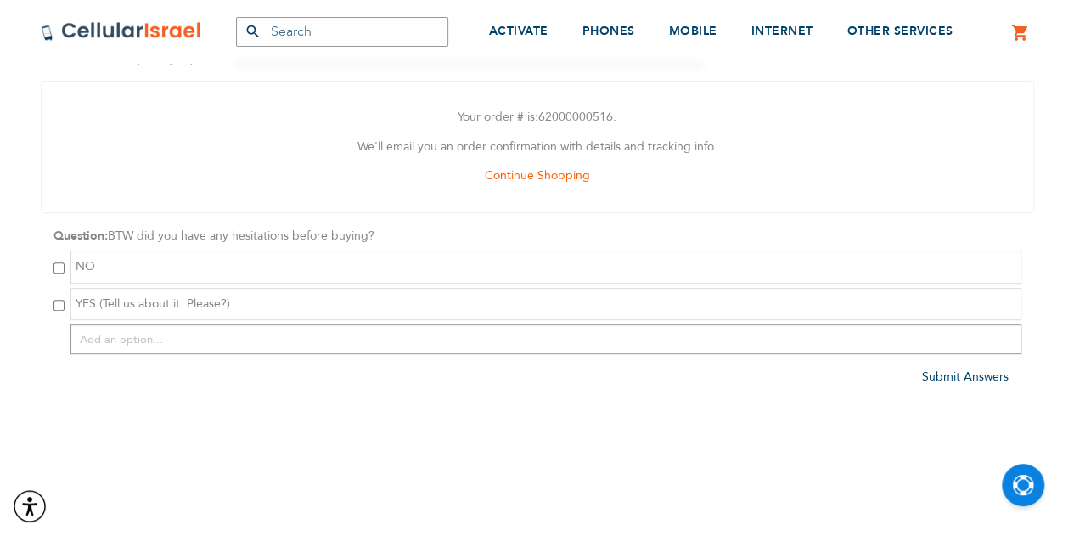
scroll to position [255, 0]
